Goal: Find specific fact: Find specific fact

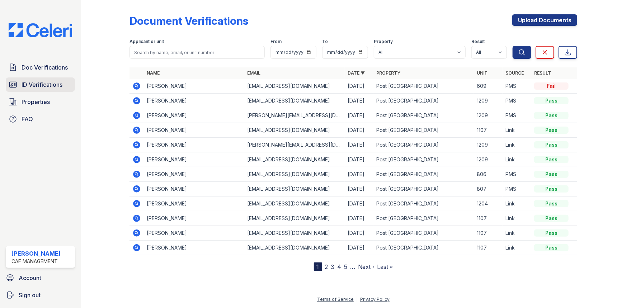
click at [55, 86] on span "ID Verifications" at bounding box center [42, 84] width 41 height 9
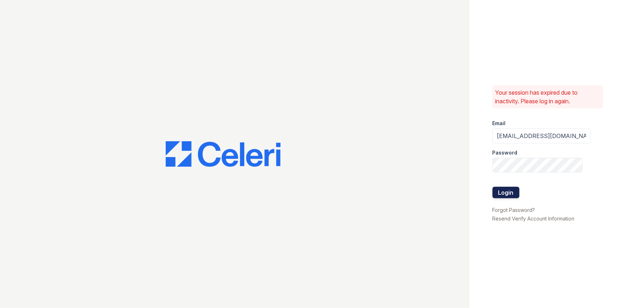
click at [494, 190] on button "Login" at bounding box center [506, 192] width 27 height 11
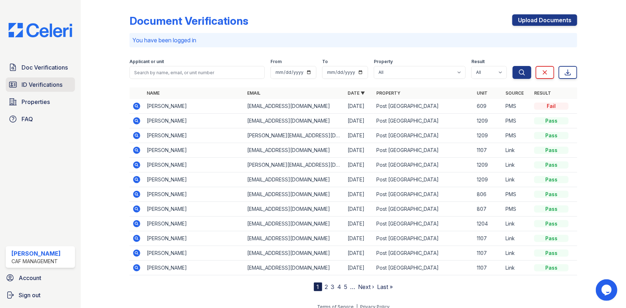
click at [37, 84] on span "ID Verifications" at bounding box center [42, 84] width 41 height 9
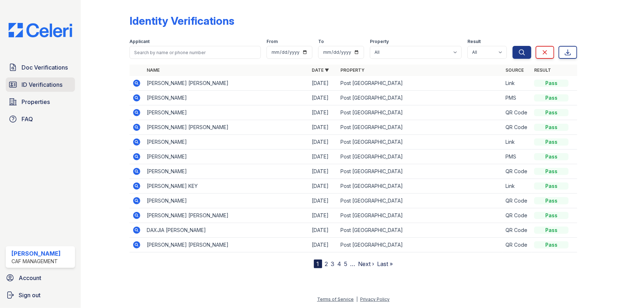
click at [32, 83] on span "ID Verifications" at bounding box center [42, 84] width 41 height 9
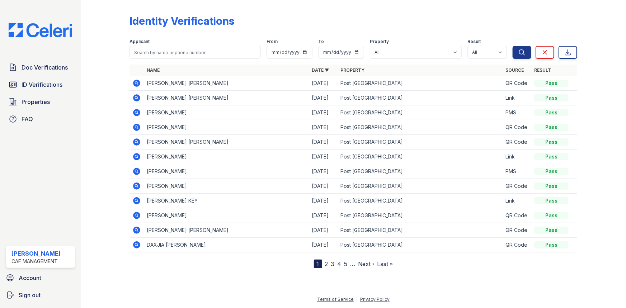
click at [134, 83] on icon at bounding box center [136, 83] width 7 height 7
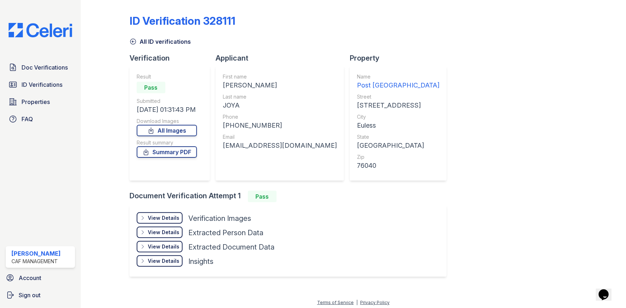
click at [245, 87] on div "SOHAIL ZAFAR" at bounding box center [280, 85] width 114 height 10
copy div "SOHAIL ZAFAR"
click at [230, 108] on div "JOYA" at bounding box center [280, 106] width 114 height 10
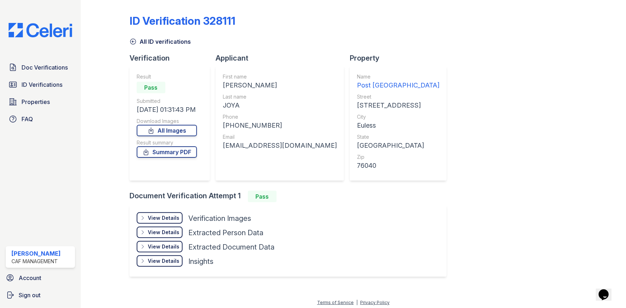
click at [230, 108] on div "JOYA" at bounding box center [280, 106] width 114 height 10
copy div "JOYA"
click at [240, 127] on div "+19172156650" at bounding box center [280, 126] width 114 height 10
copy div "19172156650"
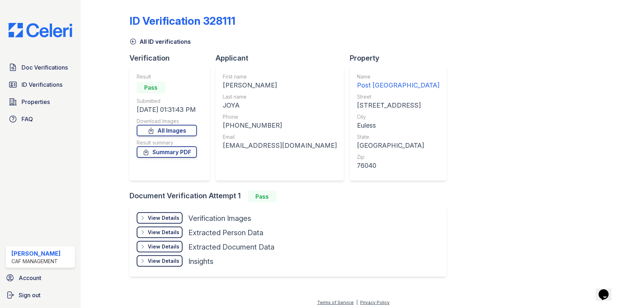
click at [248, 145] on div "sohailjoya34@gmail.com" at bounding box center [280, 146] width 114 height 10
copy div "sohailjoya34@gmail.com"
